Goal: Transaction & Acquisition: Subscribe to service/newsletter

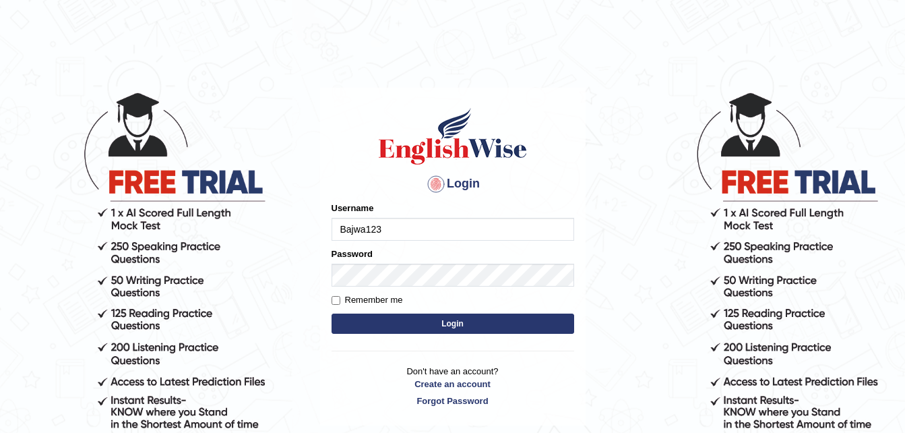
type input "Bajwa123"
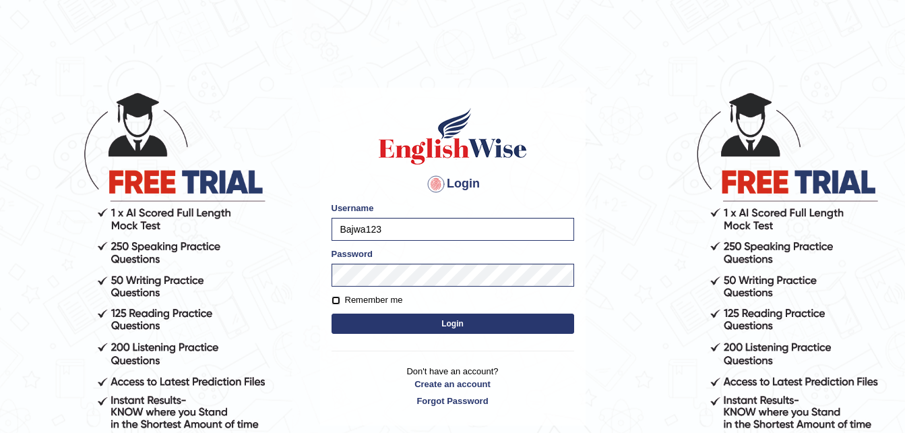
click at [336, 299] on input "Remember me" at bounding box center [335, 300] width 9 height 9
checkbox input "true"
click at [351, 326] on button "Login" at bounding box center [452, 323] width 243 height 20
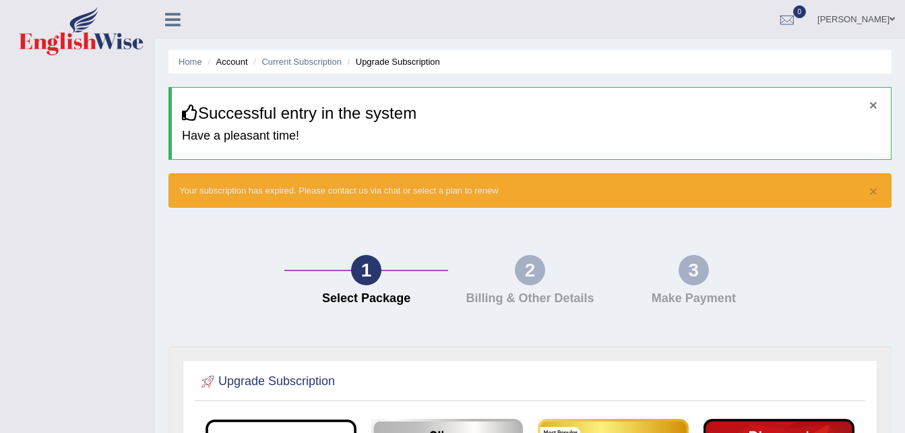
click at [872, 104] on button "×" at bounding box center [873, 105] width 8 height 14
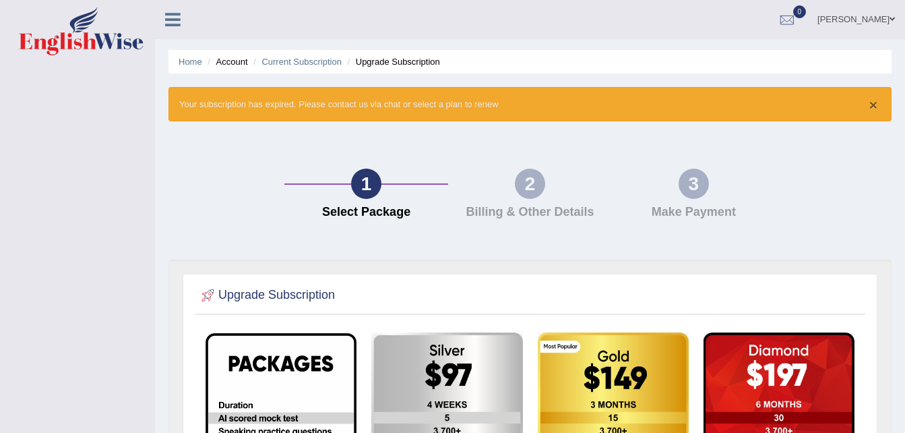
click at [875, 102] on button "×" at bounding box center [873, 105] width 8 height 14
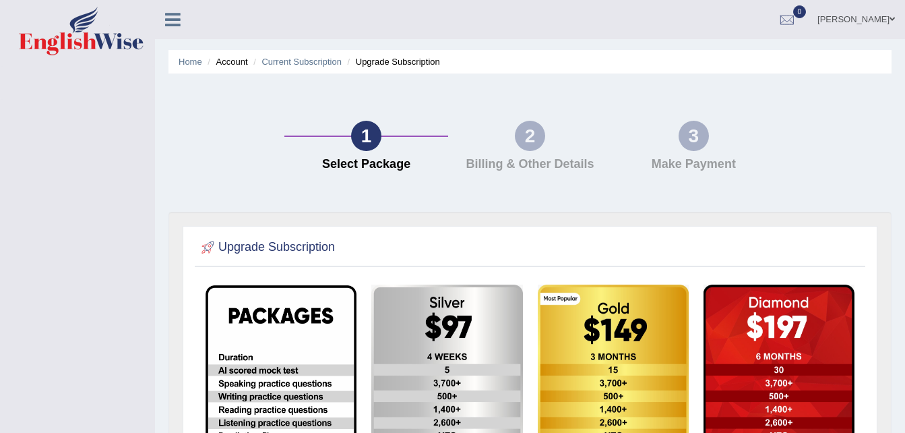
click at [886, 13] on link "[PERSON_NAME]" at bounding box center [856, 17] width 98 height 35
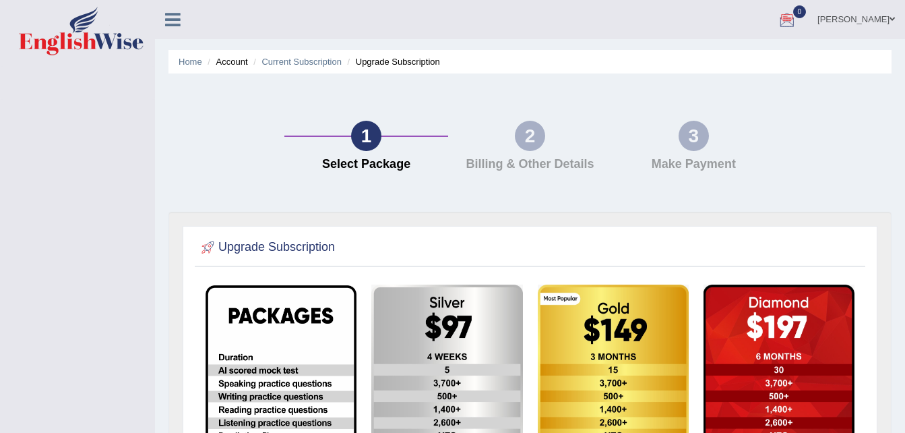
click at [749, 121] on div "3 Make Payment" at bounding box center [694, 149] width 164 height 57
click at [807, 32] on link "0" at bounding box center [787, 17] width 40 height 35
click at [807, 7] on link "0" at bounding box center [787, 17] width 40 height 35
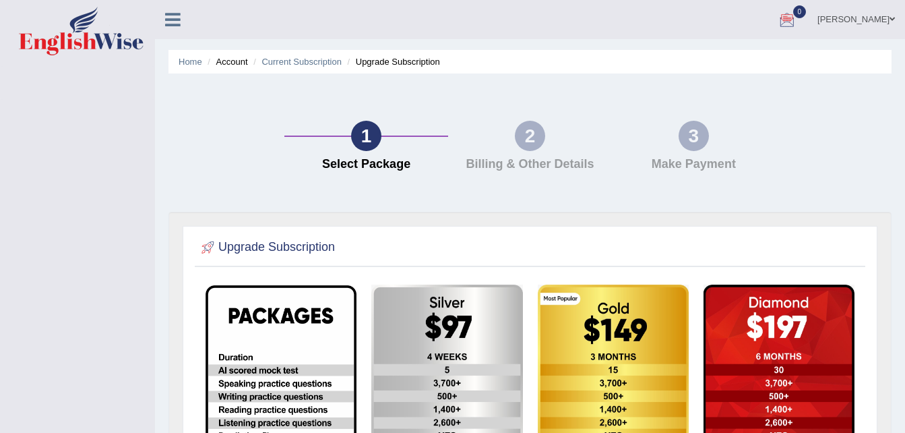
click at [807, 7] on link "0" at bounding box center [787, 17] width 40 height 35
click at [179, 13] on icon at bounding box center [172, 20] width 15 height 18
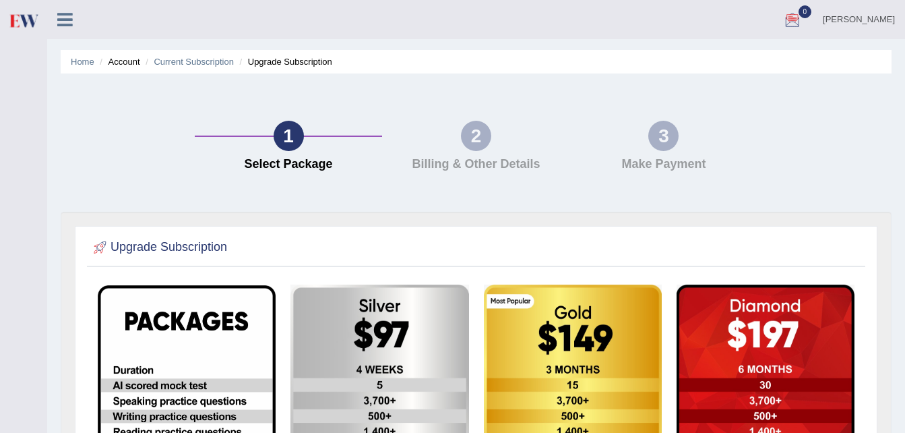
click at [476, 139] on div "2" at bounding box center [476, 136] width 30 height 30
click at [654, 135] on div "3" at bounding box center [663, 136] width 30 height 30
click at [802, 21] on div at bounding box center [792, 20] width 20 height 20
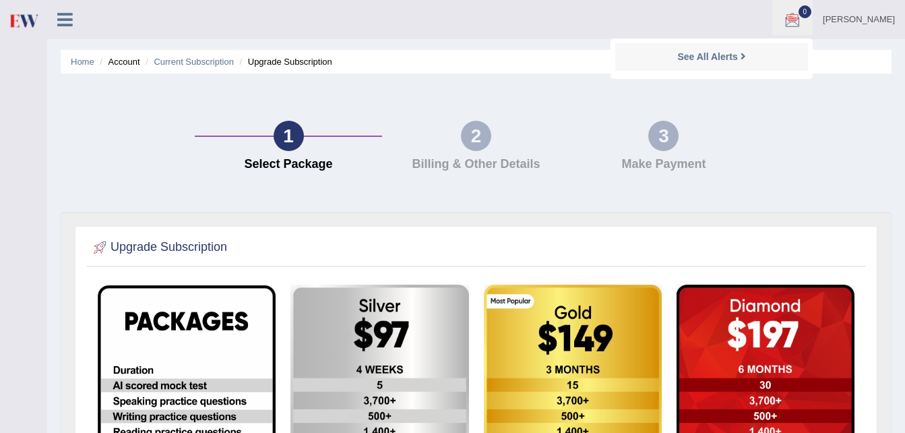
click at [865, 57] on ul "Home Account Current Subscription Upgrade Subscription" at bounding box center [476, 62] width 831 height 24
click at [802, 20] on div at bounding box center [792, 20] width 20 height 20
click at [737, 57] on strong "See All Alerts" at bounding box center [707, 56] width 60 height 11
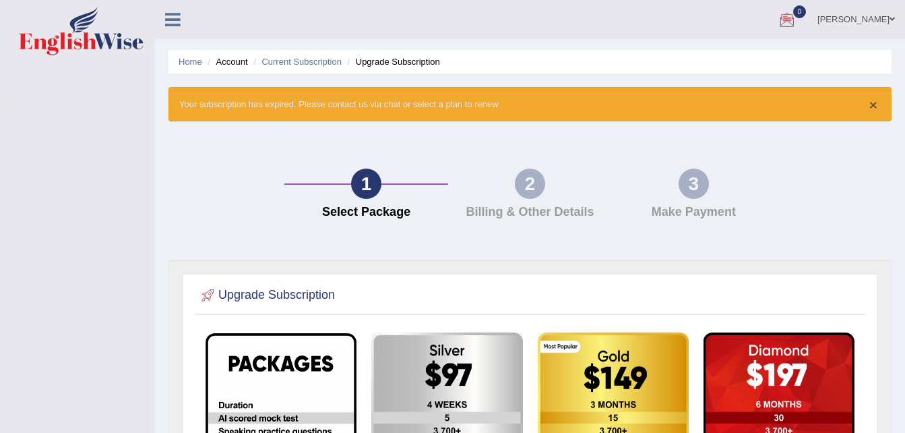
click at [874, 100] on button "×" at bounding box center [873, 105] width 8 height 14
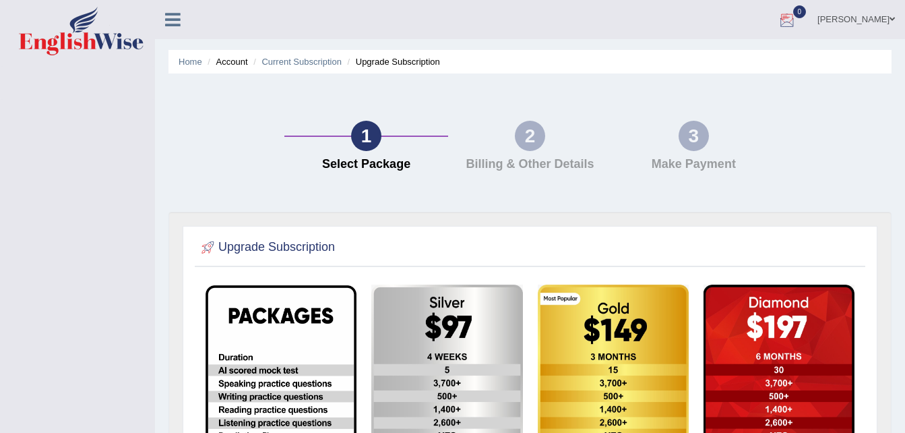
click at [797, 16] on div at bounding box center [787, 20] width 20 height 20
click at [732, 60] on strong "See All Alerts" at bounding box center [702, 56] width 60 height 11
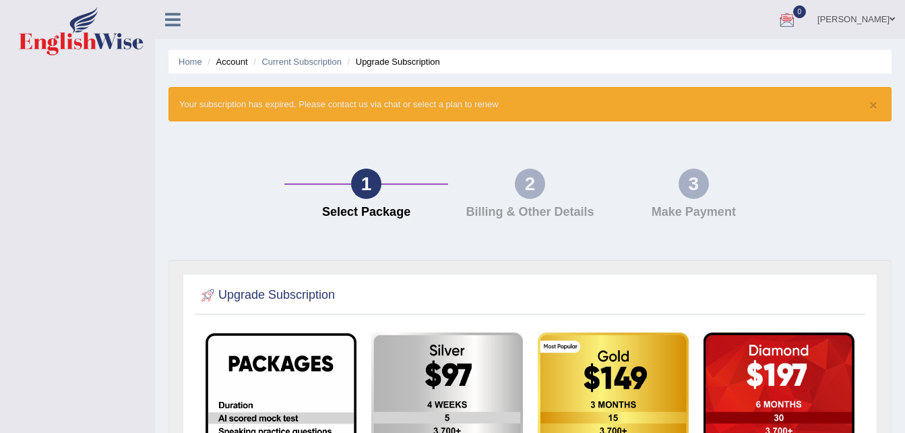
click at [797, 12] on div at bounding box center [787, 20] width 20 height 20
click at [732, 56] on strong "See All Alerts" at bounding box center [702, 56] width 60 height 11
click at [797, 18] on div at bounding box center [787, 20] width 20 height 20
click at [732, 52] on strong "See All Alerts" at bounding box center [702, 56] width 60 height 11
click at [797, 16] on div at bounding box center [787, 20] width 20 height 20
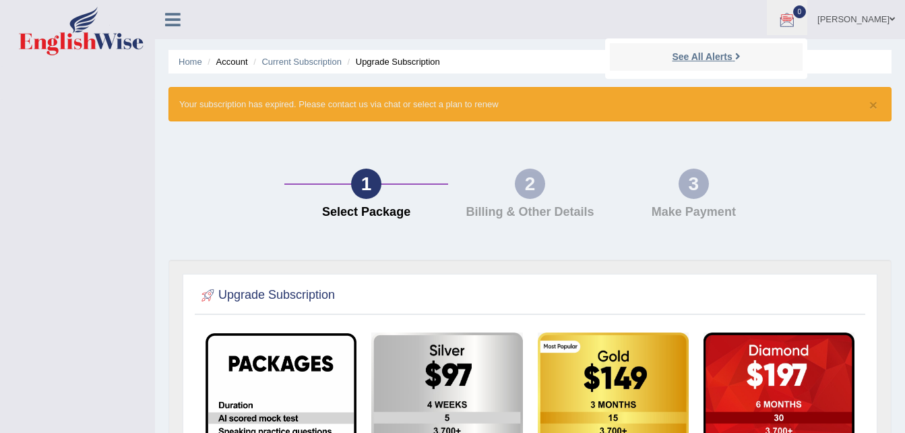
click at [732, 51] on strong "See All Alerts" at bounding box center [702, 56] width 60 height 11
click at [870, 102] on button "×" at bounding box center [873, 105] width 8 height 14
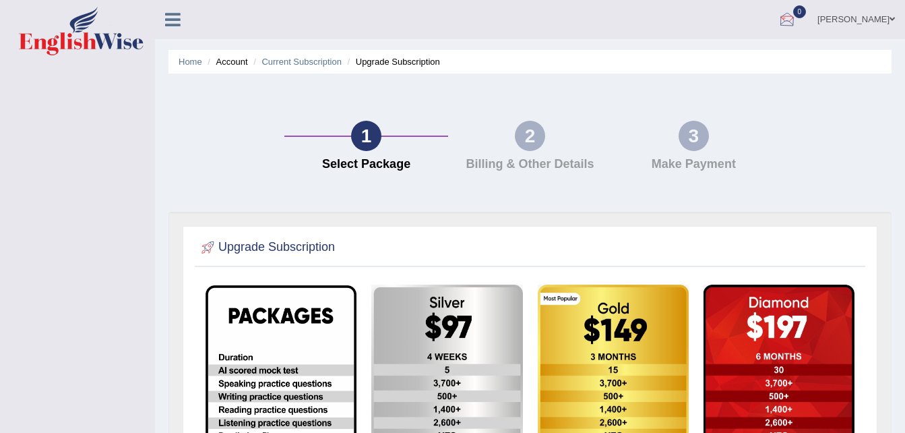
click at [797, 18] on div at bounding box center [787, 20] width 20 height 20
click at [732, 53] on strong "See All Alerts" at bounding box center [702, 56] width 60 height 11
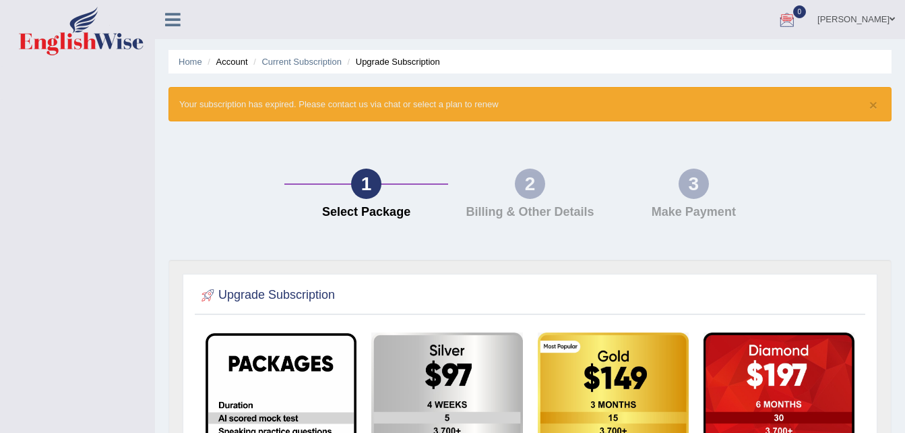
click at [797, 13] on div at bounding box center [787, 20] width 20 height 20
click at [868, 97] on div "× Your subscription has expired. Please contact us via chat or select a plan to…" at bounding box center [529, 104] width 723 height 34
click at [871, 13] on link "[PERSON_NAME]" at bounding box center [856, 17] width 98 height 35
